Goal: Book appointment/travel/reservation

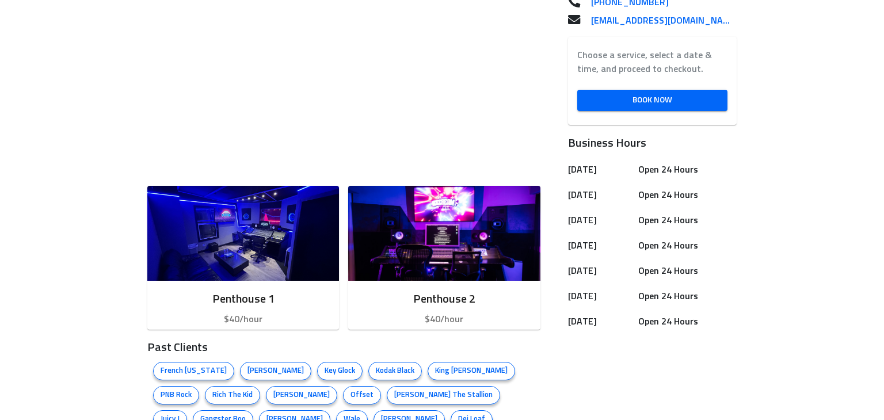
scroll to position [351, 0]
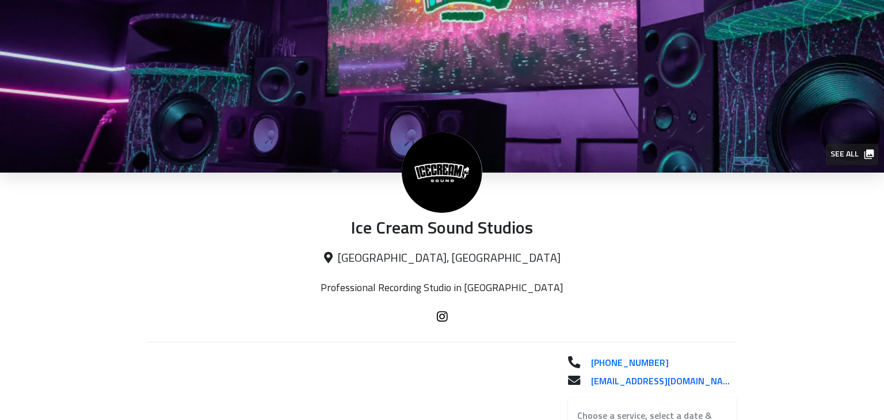
scroll to position [351, 0]
